Goal: Information Seeking & Learning: Learn about a topic

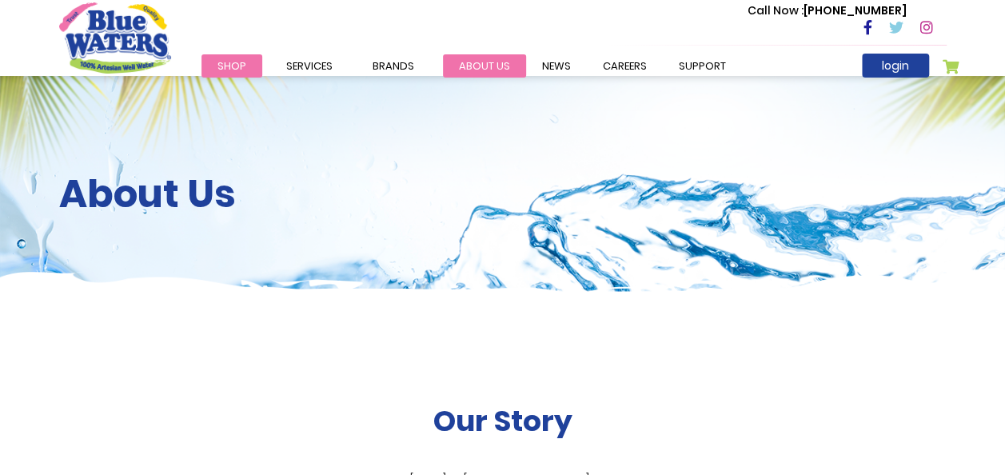
click at [487, 70] on link "about us" at bounding box center [484, 65] width 83 height 23
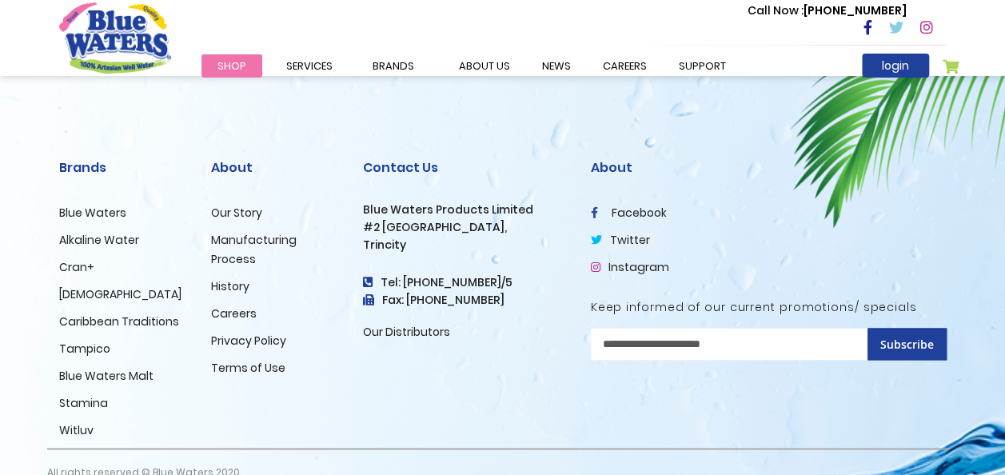
scroll to position [4039, 0]
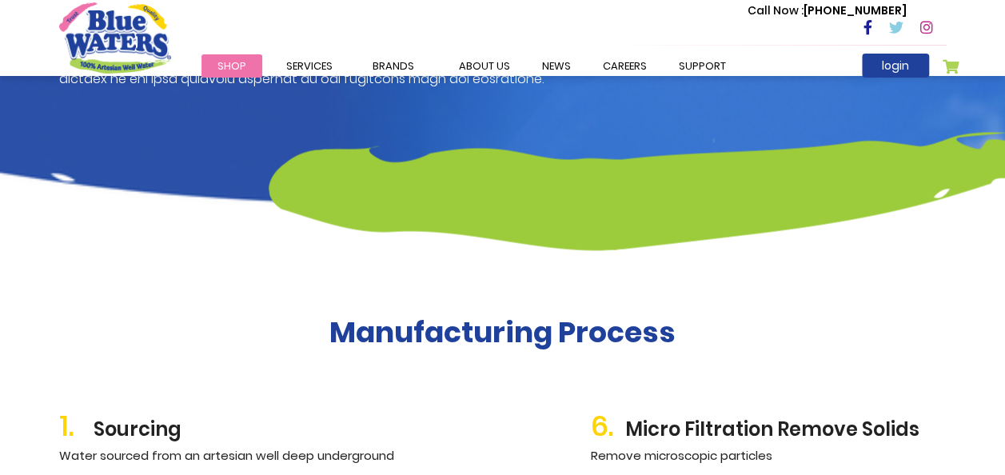
scroll to position [1520, 0]
